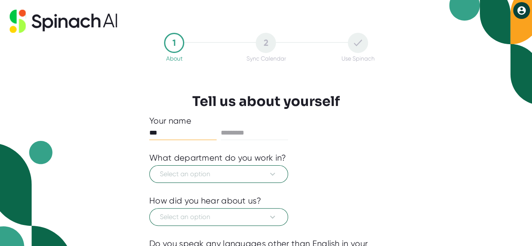
type input "***"
type input "******"
click at [261, 174] on span "Select an option" at bounding box center [219, 174] width 118 height 10
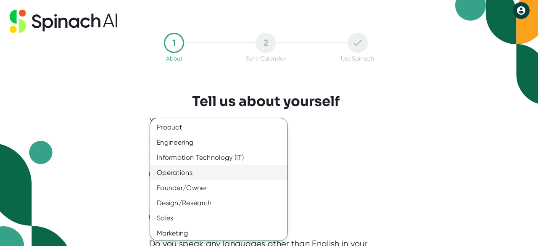
click at [214, 172] on div "Operations" at bounding box center [222, 172] width 144 height 15
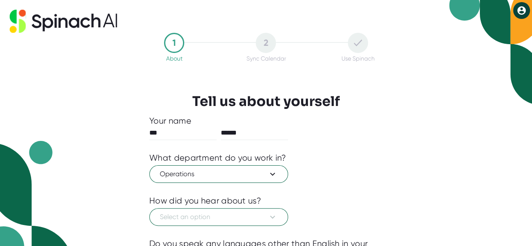
click at [373, 178] on div "Operations" at bounding box center [265, 173] width 233 height 20
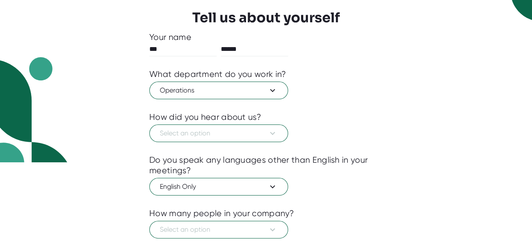
scroll to position [84, 0]
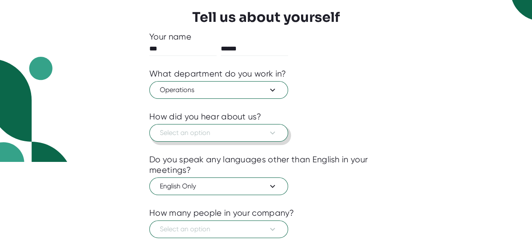
click at [275, 128] on icon at bounding box center [272, 133] width 10 height 10
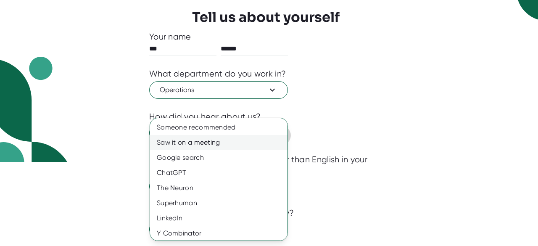
click at [233, 139] on div "Saw it on a meeting" at bounding box center [222, 142] width 144 height 15
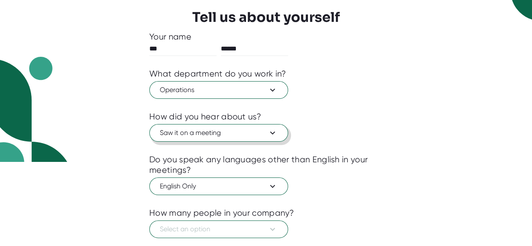
click at [388, 143] on div "1 About 2 Sync Calendar Use Spinach Tell us about yourself Your name *** ******…" at bounding box center [265, 123] width 275 height 348
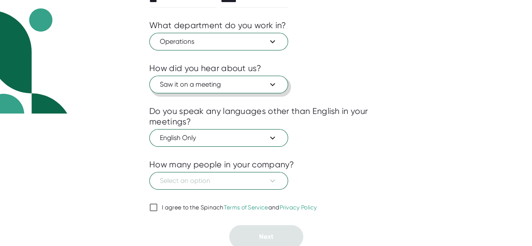
scroll to position [133, 0]
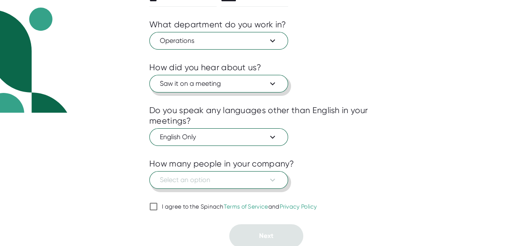
click at [265, 178] on span "Select an option" at bounding box center [219, 180] width 118 height 10
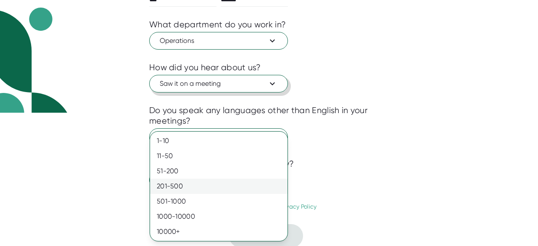
click at [268, 185] on div "201-500" at bounding box center [219, 186] width 138 height 15
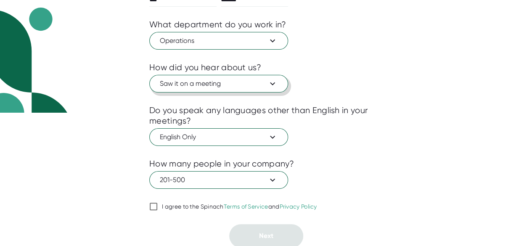
click at [386, 165] on div "1 About 2 Sync Calendar Use Spinach Tell us about yourself Your name *** ******…" at bounding box center [265, 74] width 275 height 348
click at [152, 204] on input "I agree to the Spinach Terms of Service and Privacy Policy" at bounding box center [153, 206] width 8 height 10
checkbox input "true"
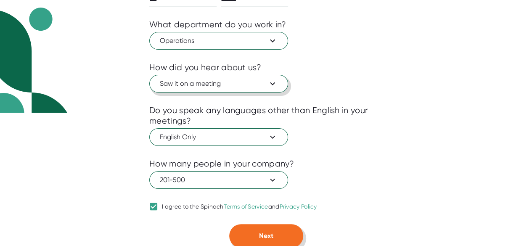
click at [254, 235] on button "Next" at bounding box center [266, 236] width 74 height 24
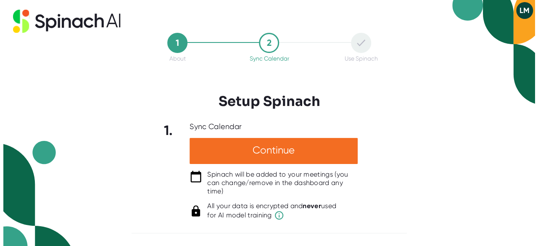
scroll to position [0, 0]
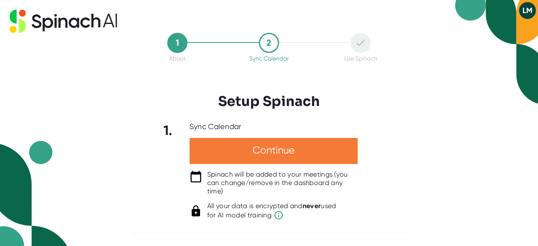
click at [269, 148] on div "Continue" at bounding box center [274, 151] width 168 height 26
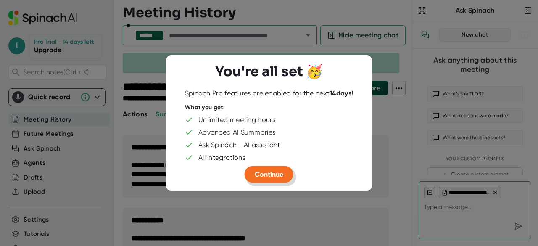
click at [270, 171] on span "Continue" at bounding box center [269, 174] width 29 height 8
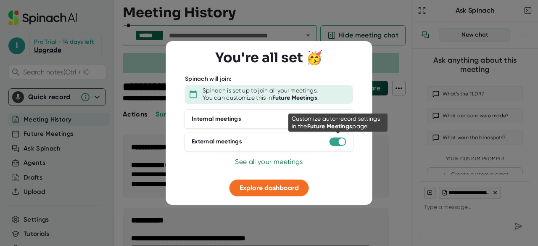
click at [338, 139] on div at bounding box center [338, 142] width 17 height 8
click at [339, 141] on div at bounding box center [342, 141] width 7 height 7
type textarea "x"
click at [342, 140] on div at bounding box center [342, 141] width 7 height 7
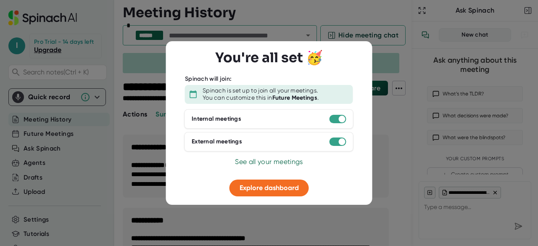
click at [283, 163] on span "See all your meetings" at bounding box center [269, 162] width 68 height 8
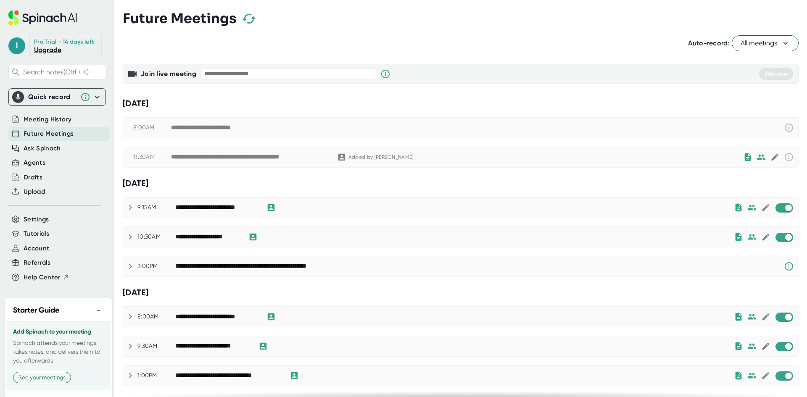
click at [532, 44] on span "All meetings" at bounding box center [765, 43] width 49 height 10
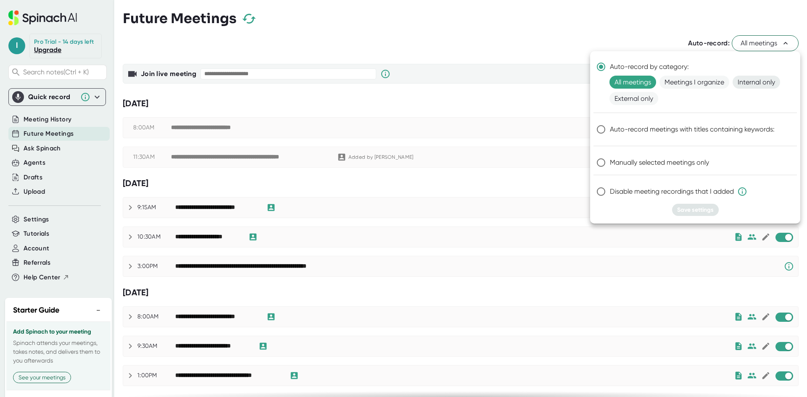
click at [532, 81] on span "Internal only" at bounding box center [757, 82] width 48 height 13
click at [532, 80] on span "Meetings I organize" at bounding box center [695, 82] width 70 height 13
click at [532, 79] on span "Internal only" at bounding box center [757, 82] width 48 height 13
click at [532, 165] on span "Manually selected meetings only" at bounding box center [659, 163] width 99 height 10
click at [532, 165] on input "Manually selected meetings only" at bounding box center [601, 163] width 18 height 18
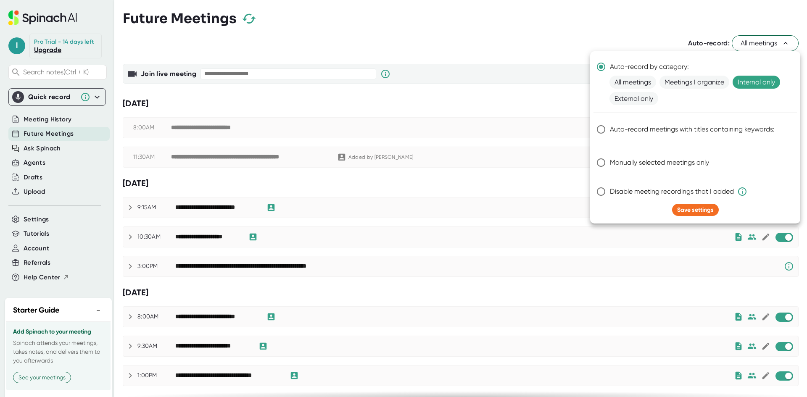
radio input "true"
click at [532, 211] on span "Save settings" at bounding box center [695, 209] width 37 height 7
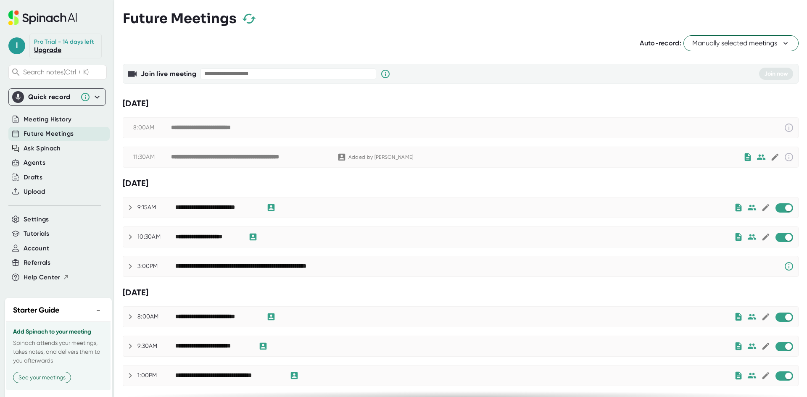
click at [532, 38] on div "Auto-record: Manually selected meetings" at bounding box center [461, 43] width 676 height 16
click at [251, 20] on icon "button" at bounding box center [249, 18] width 15 height 15
click at [60, 124] on span "Meeting History" at bounding box center [48, 120] width 48 height 10
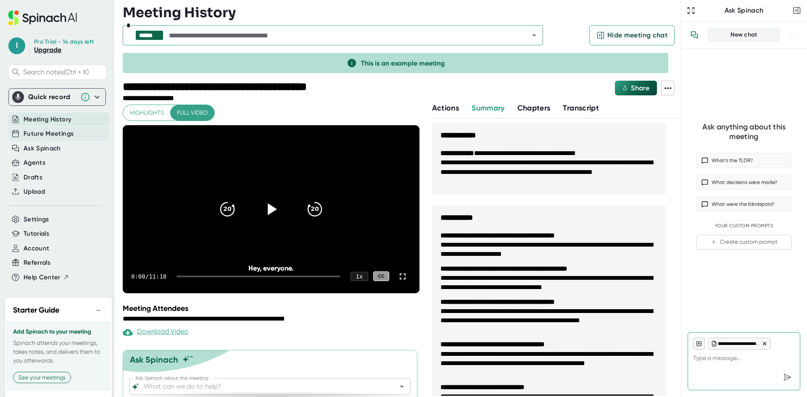
type textarea "x"
click at [67, 139] on span "Future Meetings" at bounding box center [49, 134] width 50 height 10
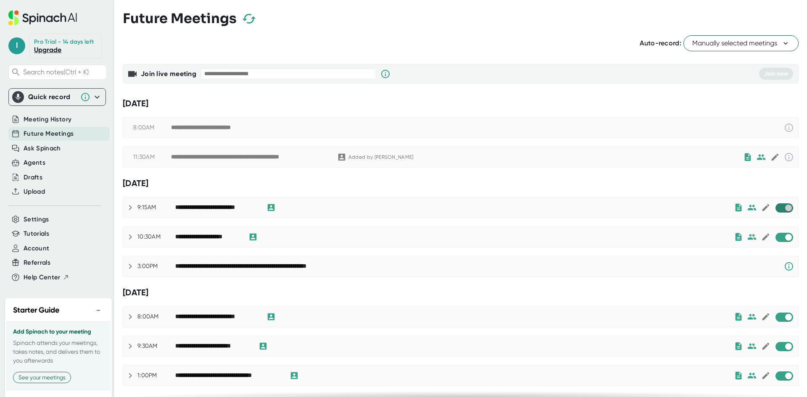
click at [532, 207] on input "checkbox" at bounding box center [789, 208] width 24 height 8
checkbox input "true"
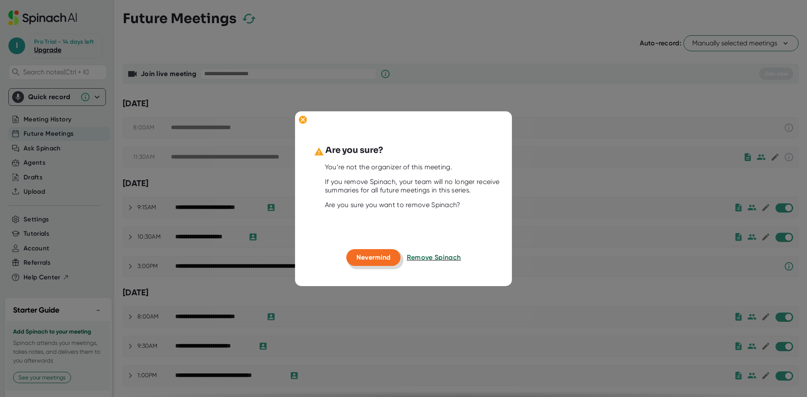
click at [374, 246] on span "Nevermind" at bounding box center [374, 258] width 34 height 8
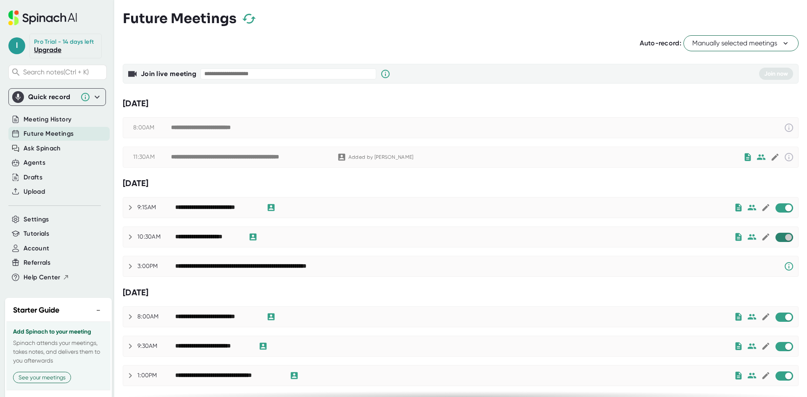
click at [532, 235] on input "checkbox" at bounding box center [789, 238] width 24 height 8
checkbox input "true"
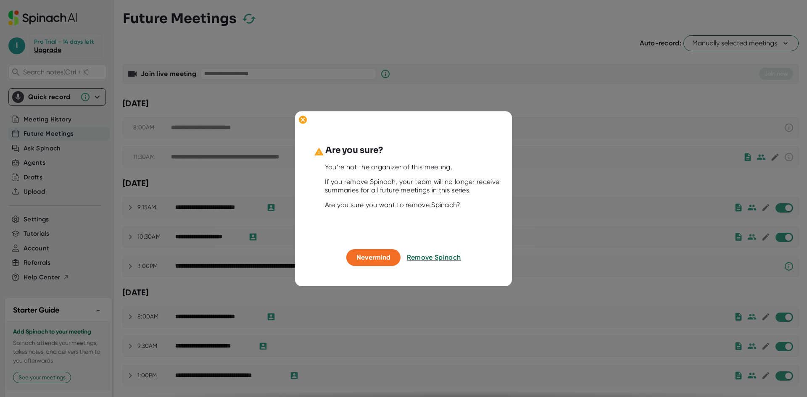
click at [532, 48] on div at bounding box center [403, 198] width 807 height 397
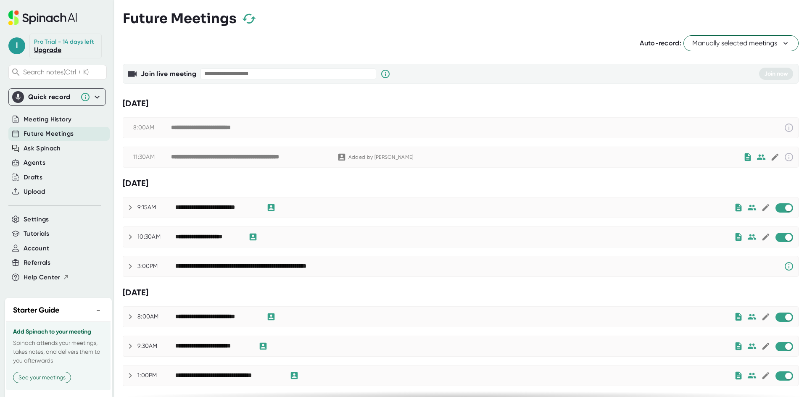
click at [532, 40] on span "Manually selected meetings" at bounding box center [742, 43] width 98 height 10
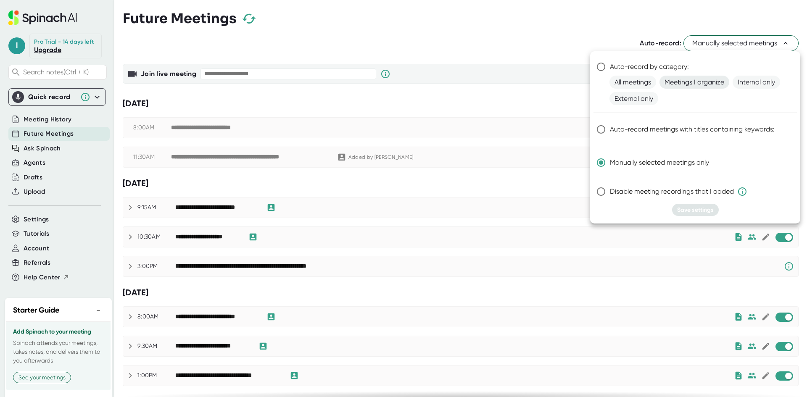
click at [532, 85] on span "Meetings I organize" at bounding box center [695, 82] width 70 height 13
radio input "true"
click at [532, 211] on span "Save settings" at bounding box center [695, 209] width 37 height 7
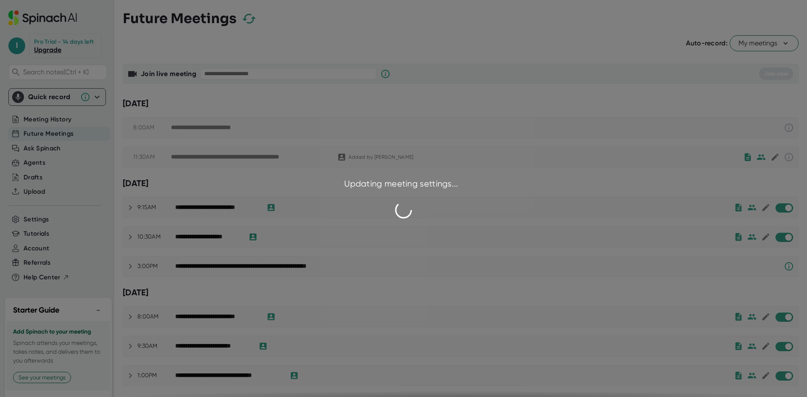
checkbox input "false"
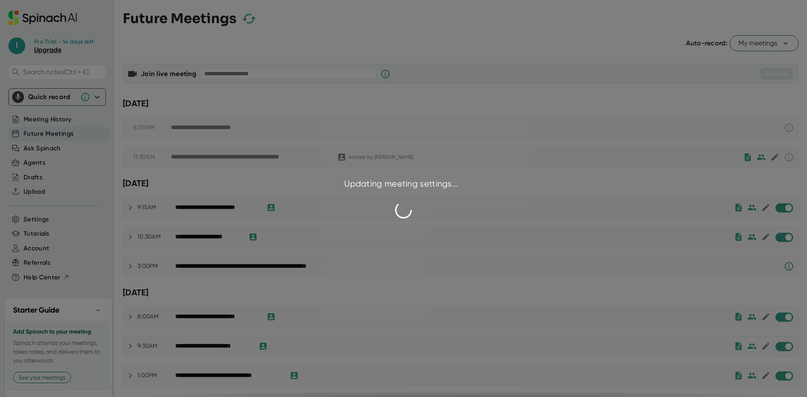
checkbox input "false"
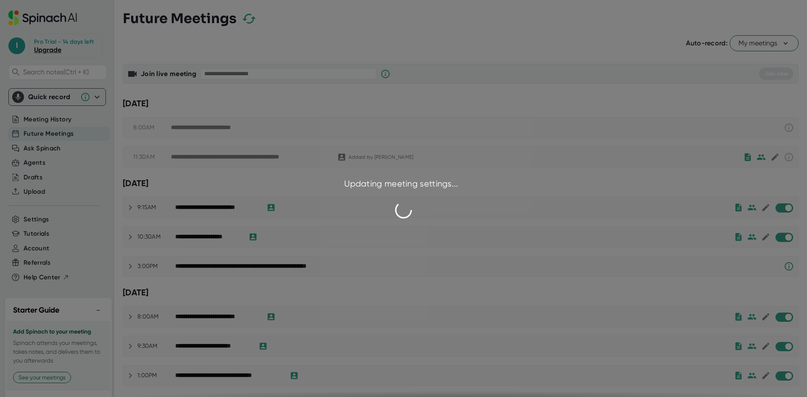
checkbox input "false"
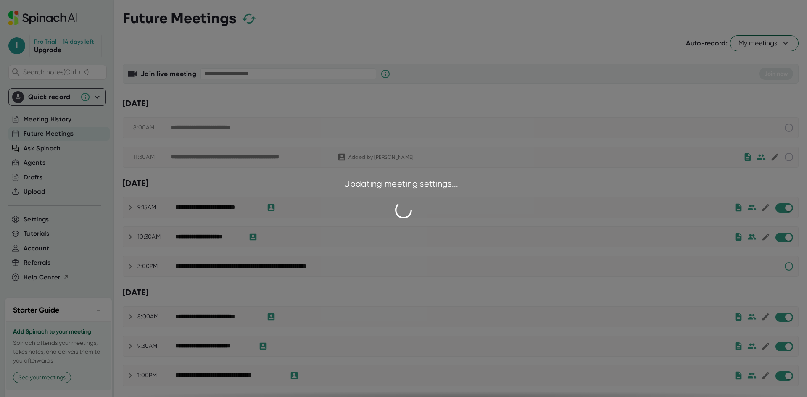
checkbox input "false"
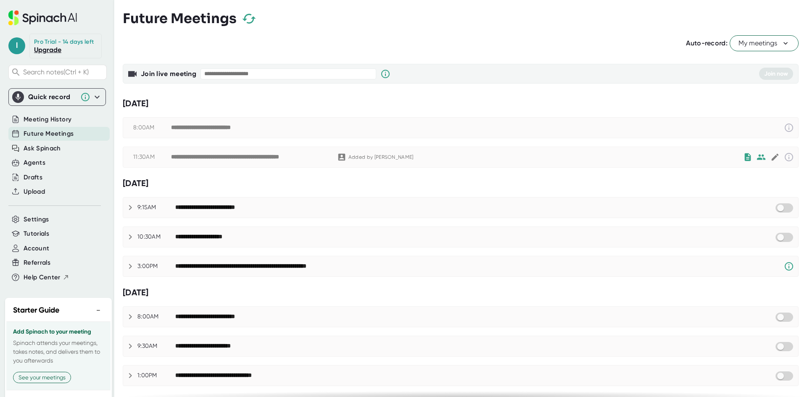
click at [532, 45] on span "My meetings" at bounding box center [764, 43] width 51 height 10
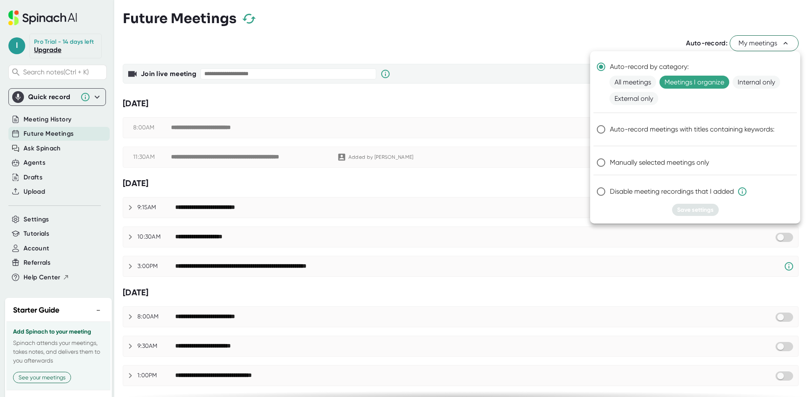
click at [517, 40] on div at bounding box center [403, 198] width 807 height 397
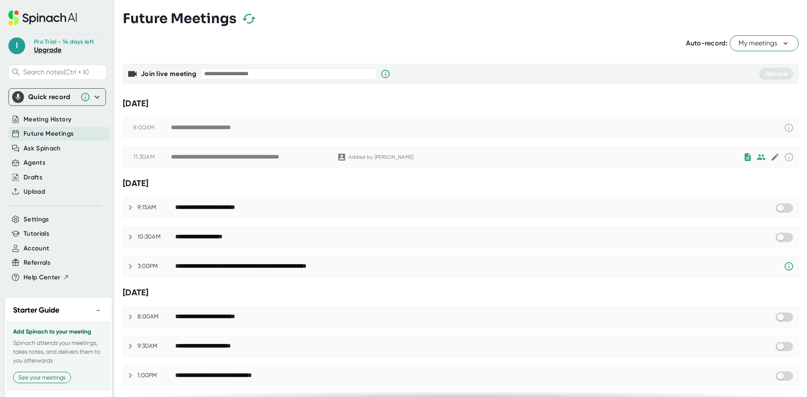
click at [532, 42] on span "My meetings" at bounding box center [764, 43] width 51 height 10
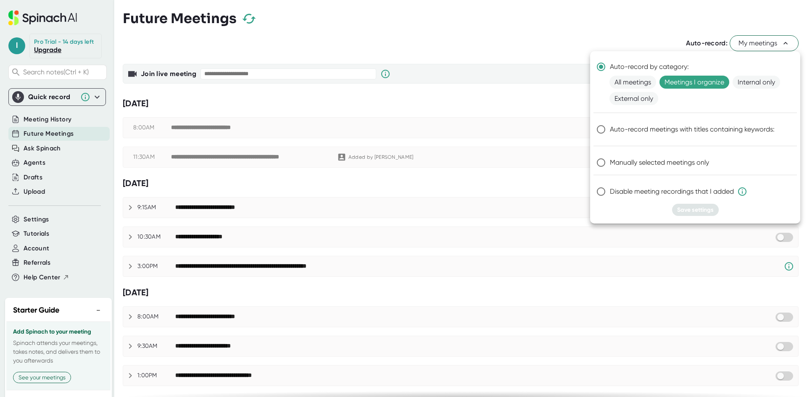
click at [532, 163] on span "Manually selected meetings only" at bounding box center [659, 163] width 99 height 10
click at [532, 163] on input "Manually selected meetings only" at bounding box center [601, 163] width 18 height 18
radio input "true"
click at [532, 209] on span "Save settings" at bounding box center [695, 209] width 37 height 7
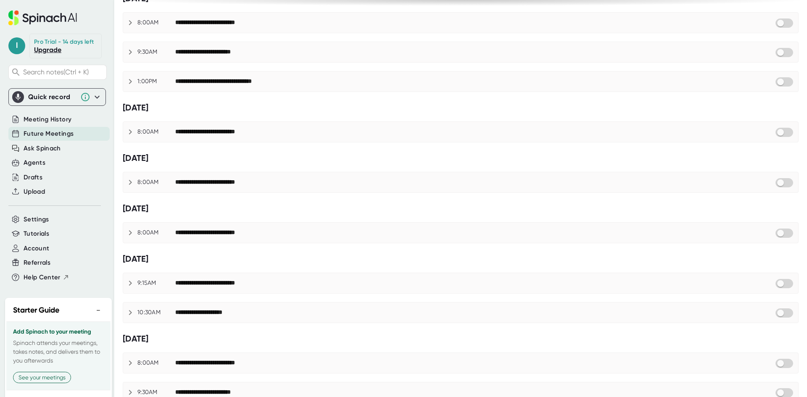
scroll to position [336, 0]
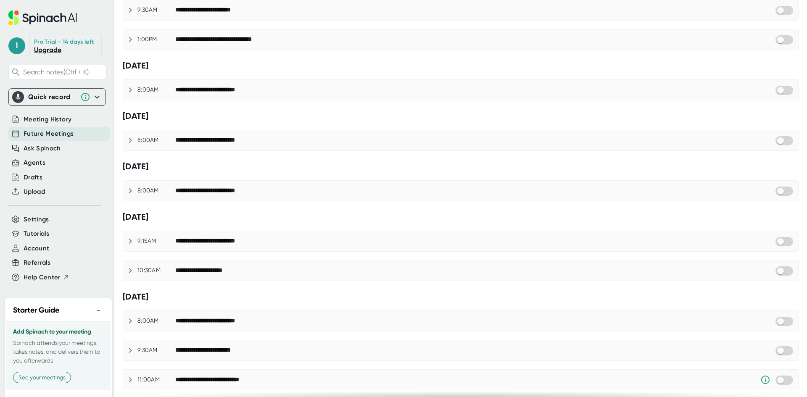
drag, startPoint x: 776, startPoint y: 36, endPoint x: 635, endPoint y: 129, distance: 169.0
click at [532, 36] on span at bounding box center [785, 39] width 18 height 9
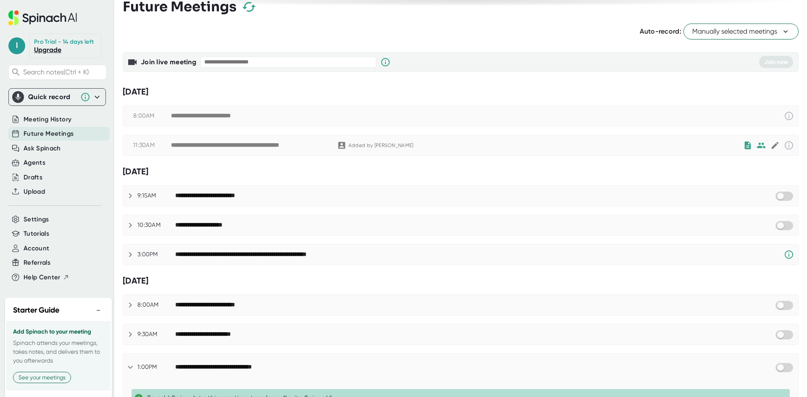
scroll to position [0, 0]
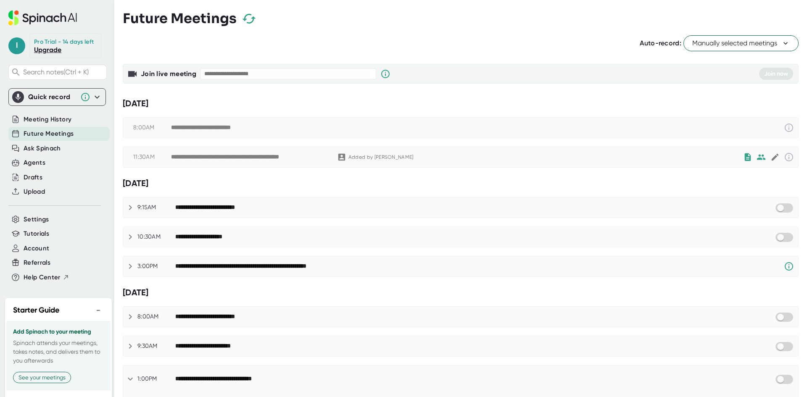
click at [532, 45] on span "Manually selected meetings" at bounding box center [742, 43] width 98 height 10
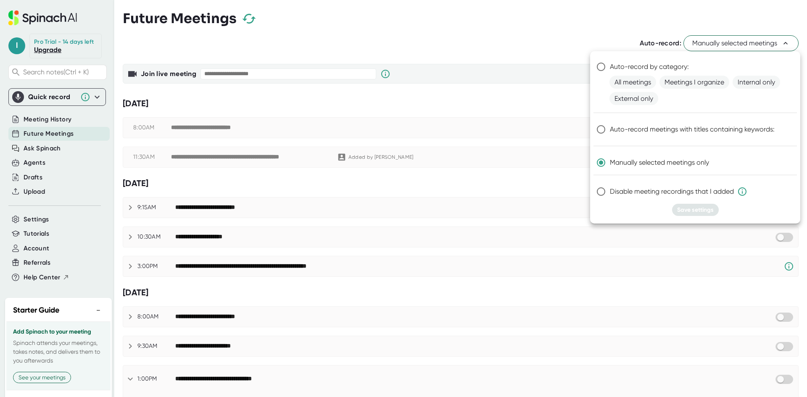
click at [532, 45] on div at bounding box center [403, 198] width 807 height 397
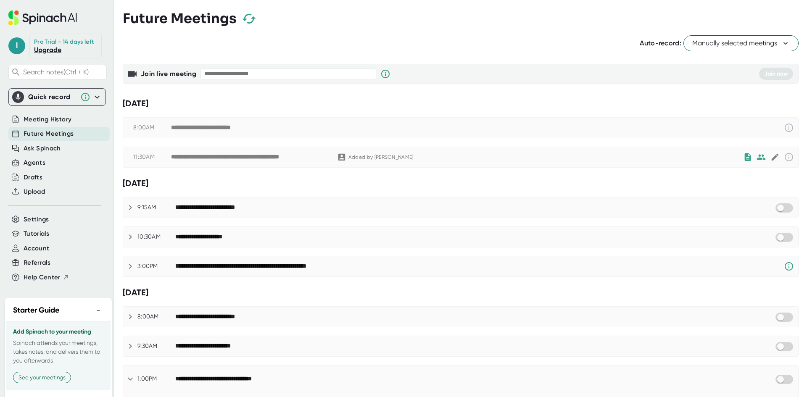
click at [532, 44] on div "Auto-record: Manually selected meetings" at bounding box center [461, 43] width 676 height 16
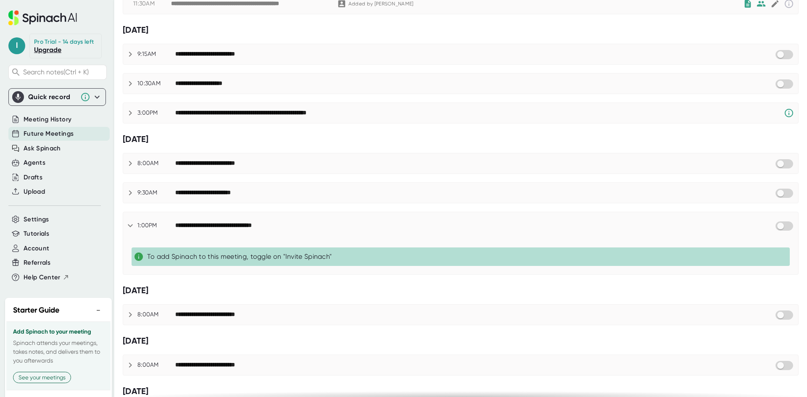
scroll to position [168, 0]
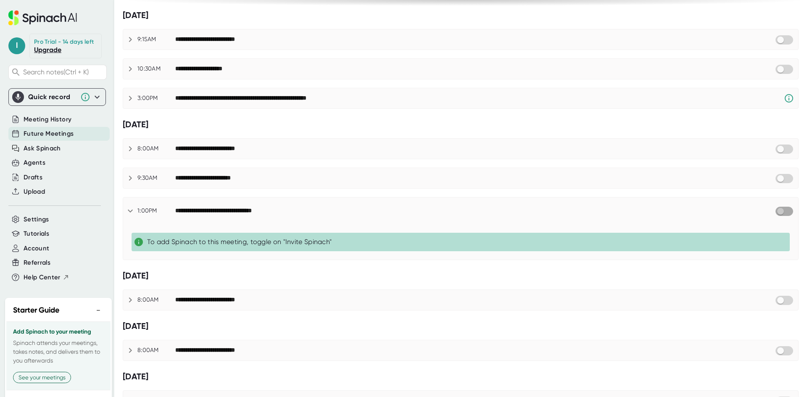
click at [532, 210] on input "checkbox" at bounding box center [781, 212] width 24 height 8
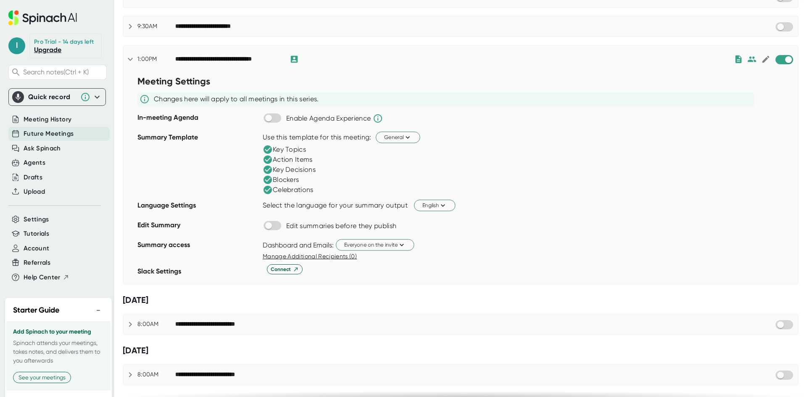
scroll to position [336, 0]
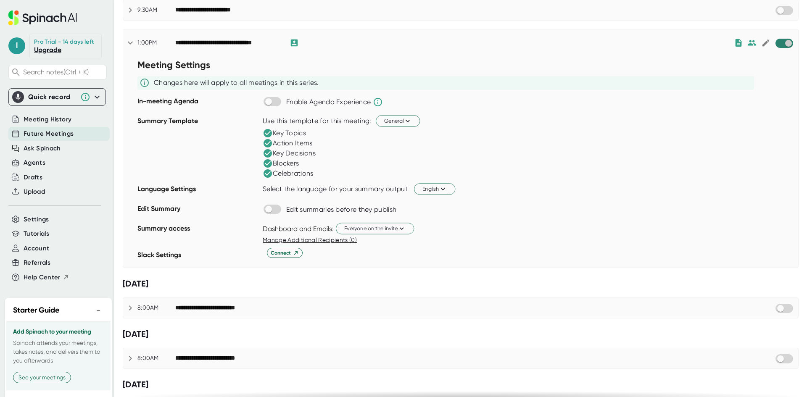
click at [532, 44] on input "checkbox" at bounding box center [789, 44] width 24 height 8
checkbox input "true"
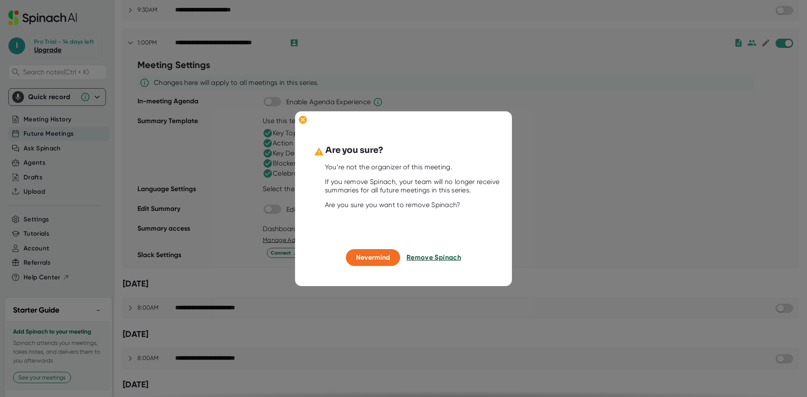
click at [418, 246] on span "Remove Spinach" at bounding box center [434, 258] width 55 height 8
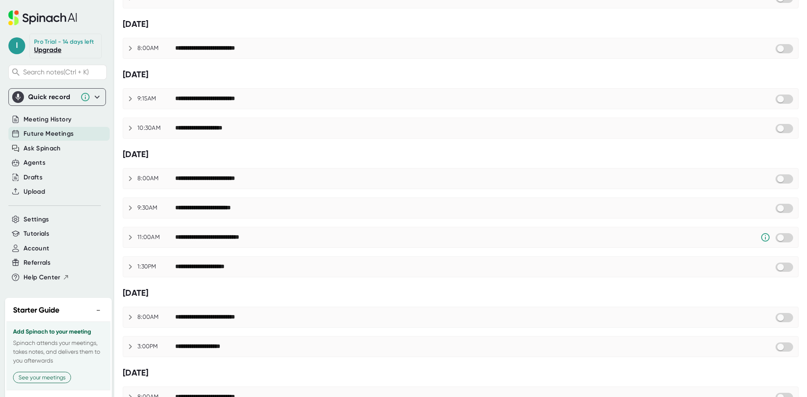
scroll to position [563, 0]
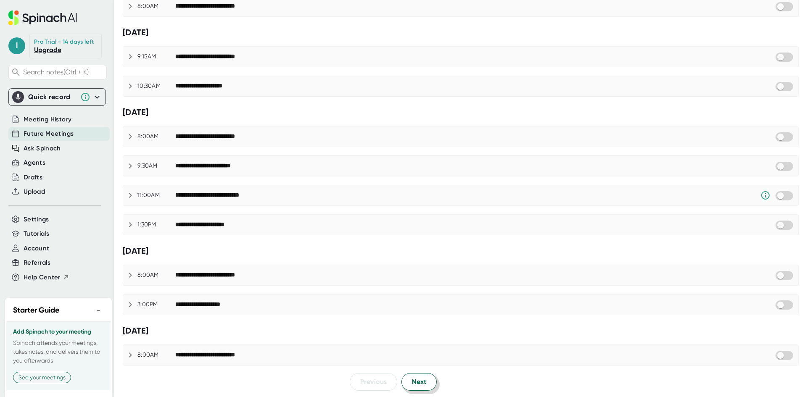
click at [424, 246] on button "Next" at bounding box center [419, 382] width 35 height 18
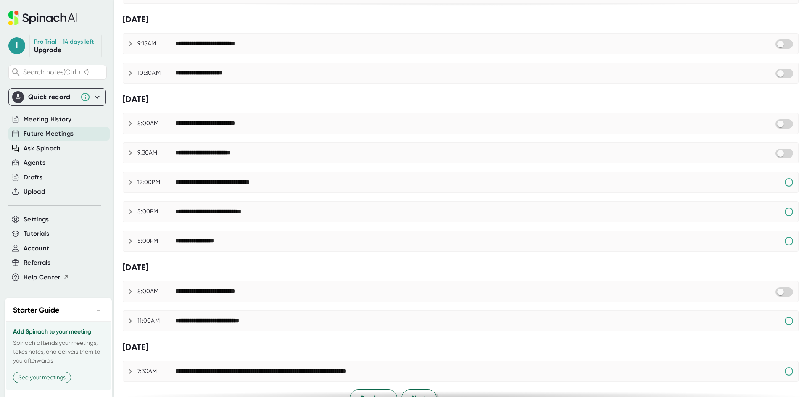
scroll to position [521, 0]
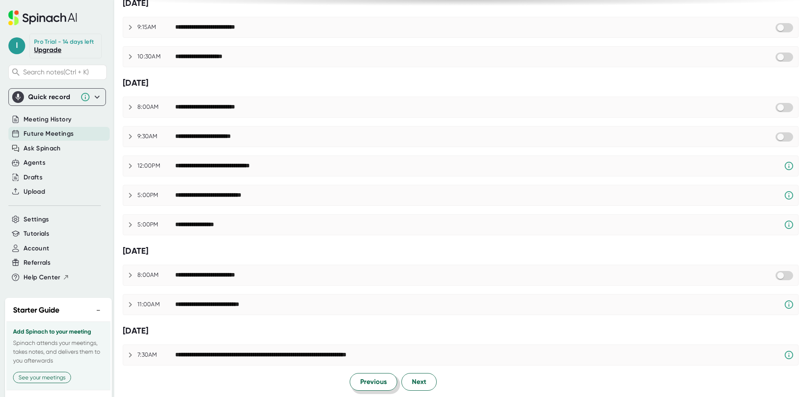
click at [375, 246] on span "Previous" at bounding box center [373, 382] width 26 height 10
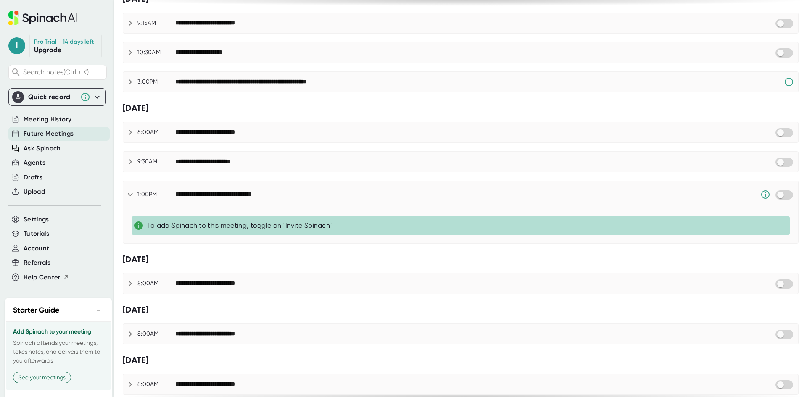
scroll to position [143, 0]
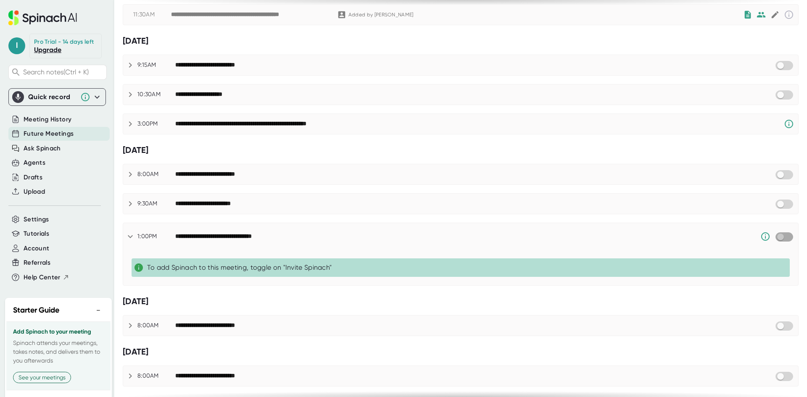
click at [532, 236] on input "checkbox" at bounding box center [781, 237] width 24 height 8
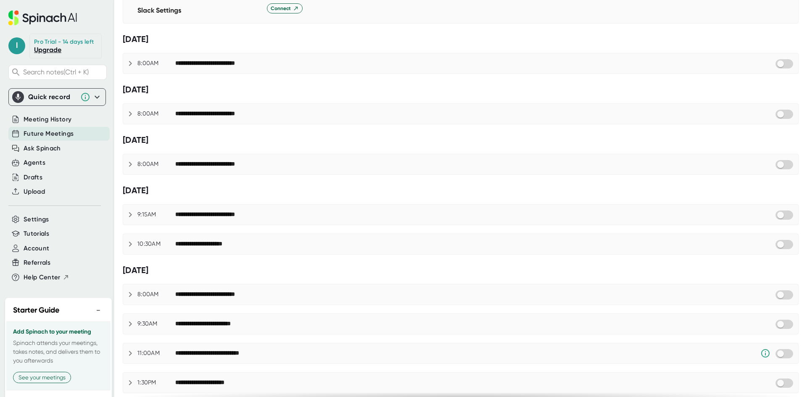
scroll to position [739, 0]
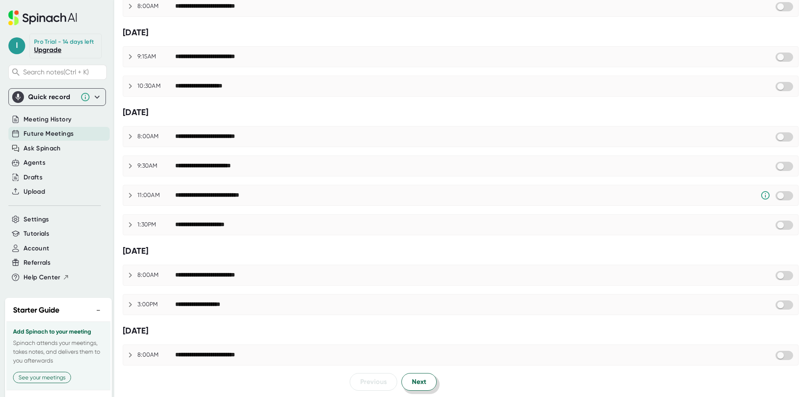
click at [422, 246] on span "Next" at bounding box center [419, 382] width 14 height 10
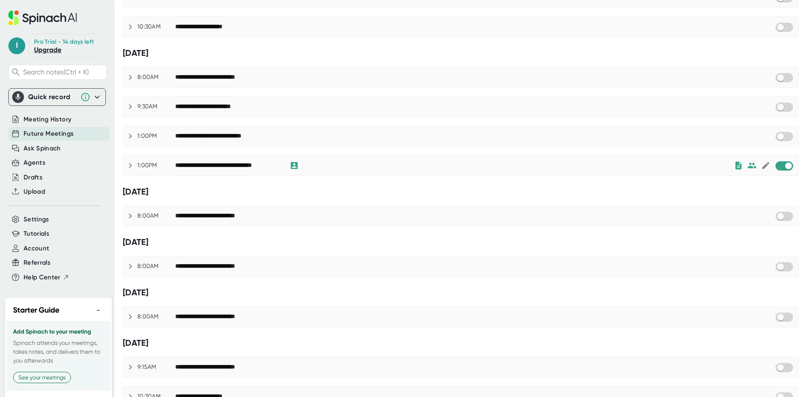
scroll to position [0, 0]
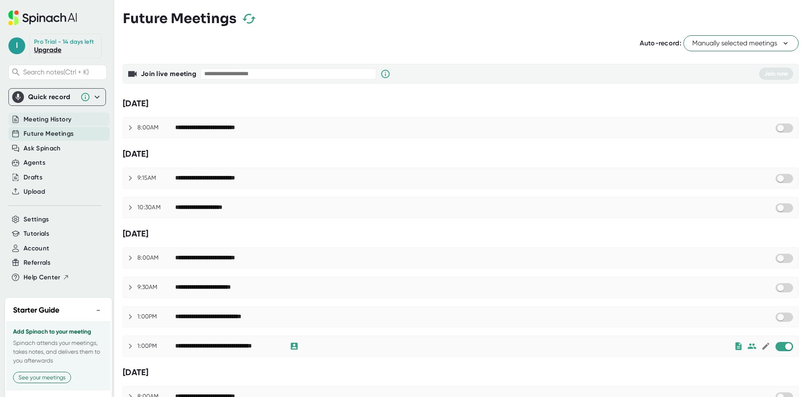
click at [47, 124] on span "Meeting History" at bounding box center [48, 120] width 48 height 10
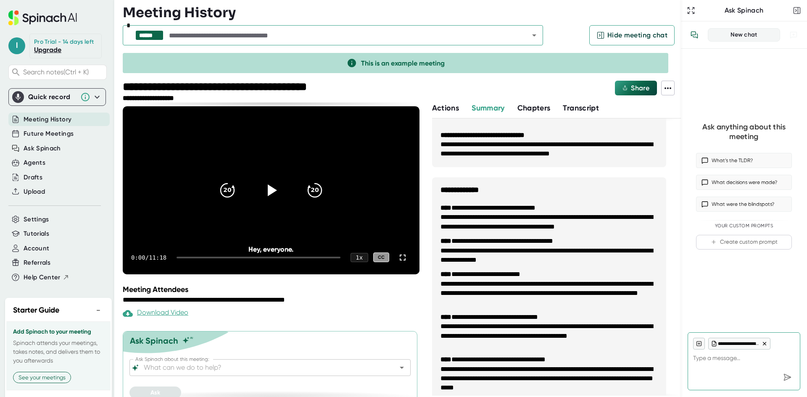
scroll to position [29, 0]
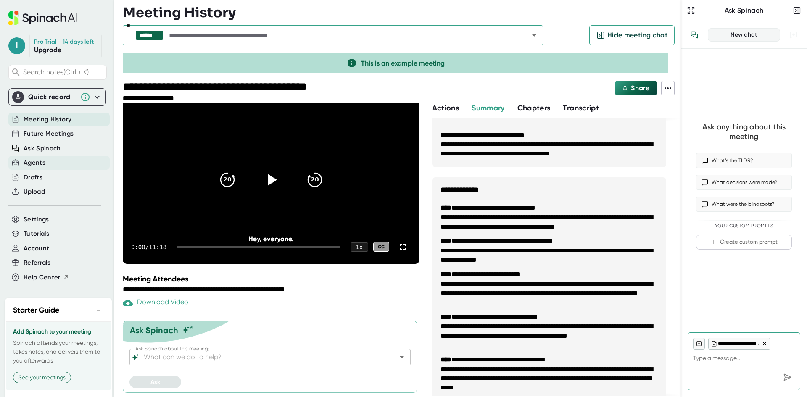
type textarea "x"
click at [45, 167] on div "Agents" at bounding box center [35, 163] width 22 height 10
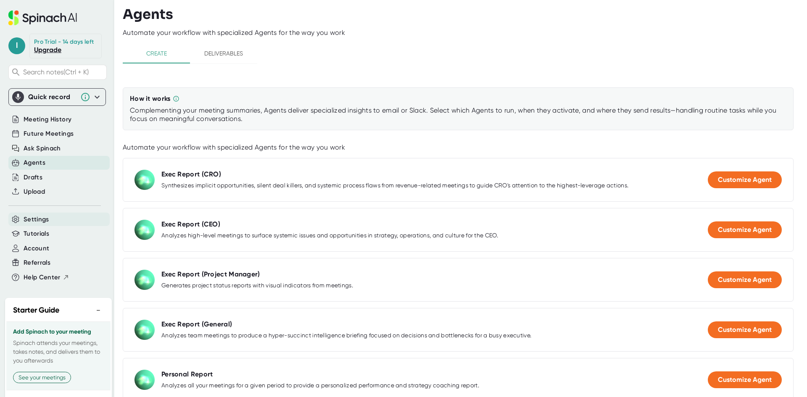
click at [53, 227] on div "Settings" at bounding box center [58, 220] width 101 height 14
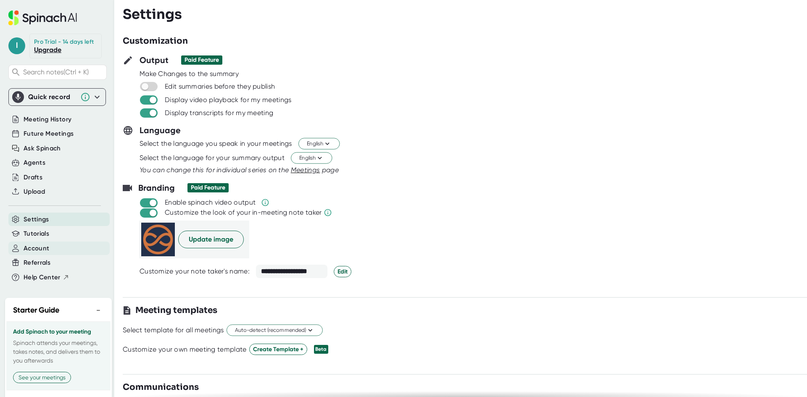
click at [64, 246] on div "Account" at bounding box center [58, 249] width 101 height 14
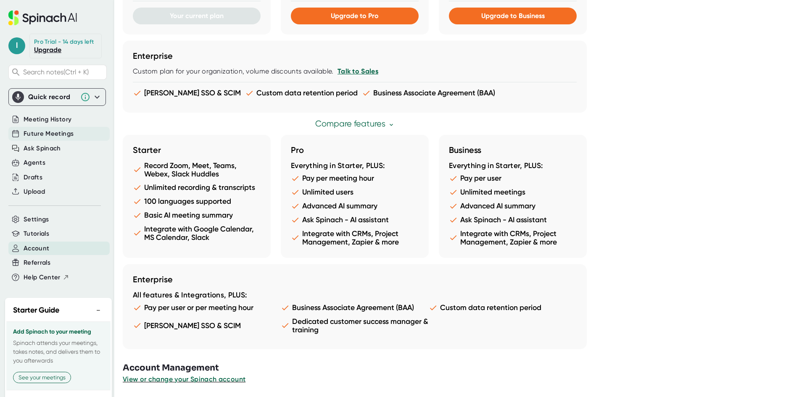
click at [53, 137] on span "Future Meetings" at bounding box center [49, 134] width 50 height 10
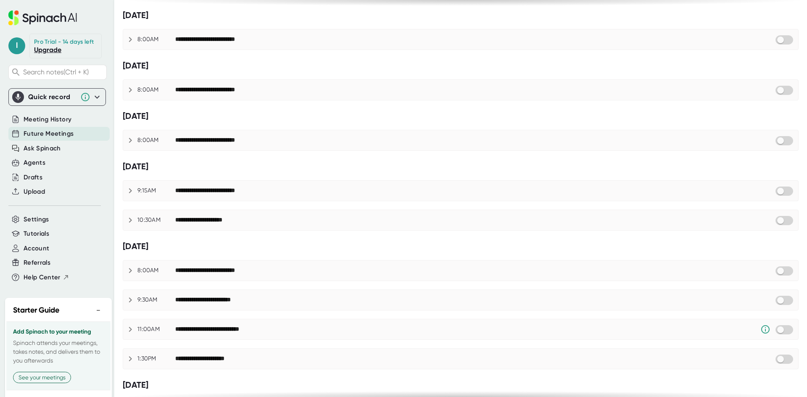
scroll to position [739, 0]
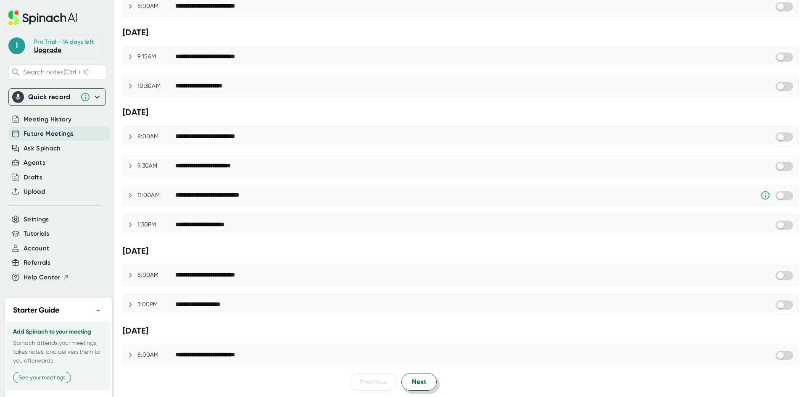
click at [416, 246] on span "Next" at bounding box center [419, 382] width 14 height 10
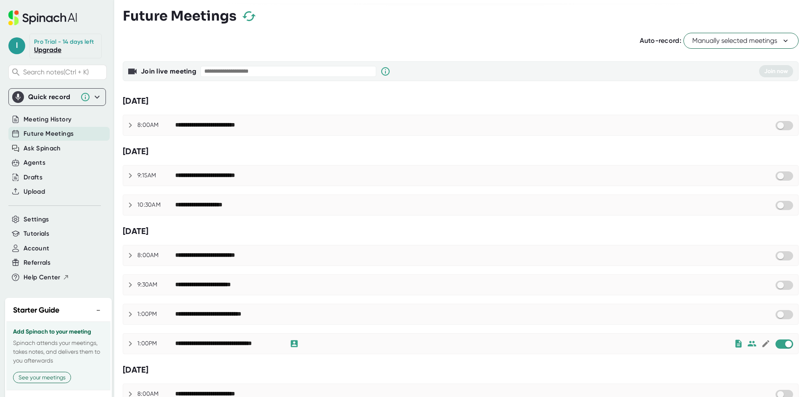
scroll to position [0, 0]
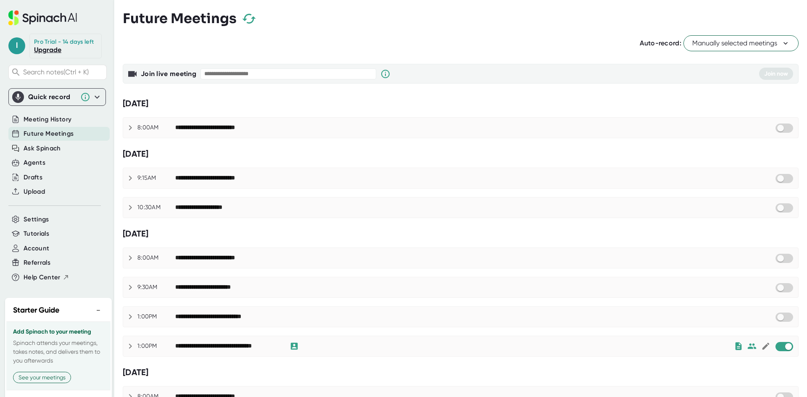
click at [54, 18] on icon at bounding box center [51, 17] width 29 height 9
